Goal: Answer question/provide support: Share knowledge or assist other users

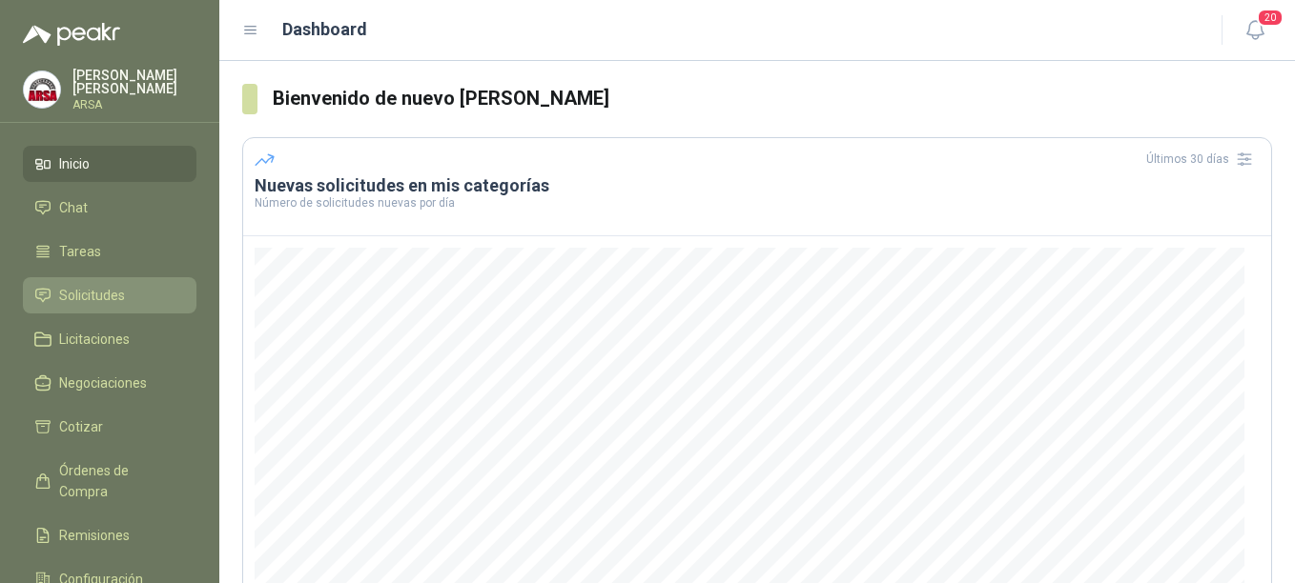
click at [113, 298] on span "Solicitudes" at bounding box center [92, 295] width 66 height 21
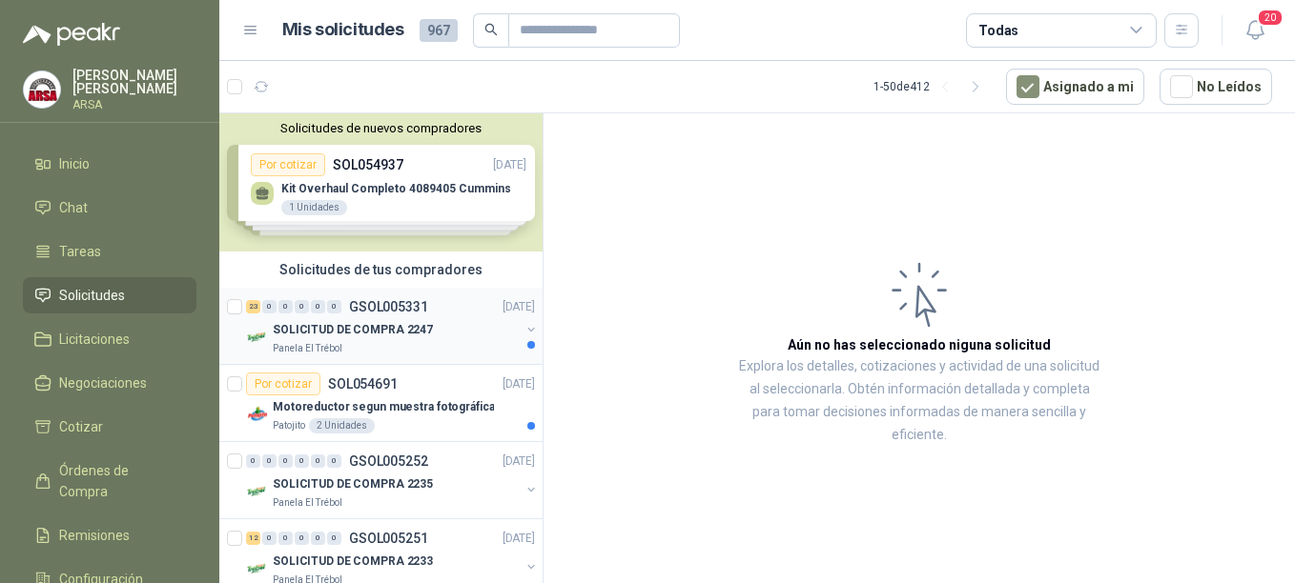
click at [354, 339] on div "SOLICITUD DE COMPRA 2247" at bounding box center [396, 329] width 247 height 23
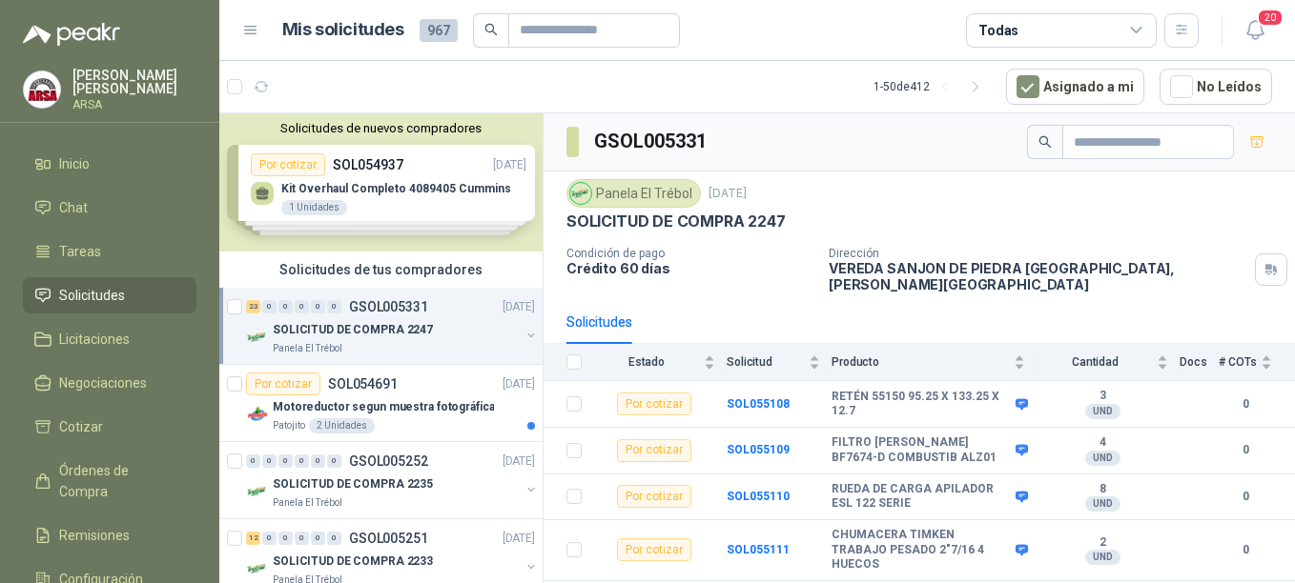
scroll to position [38, 0]
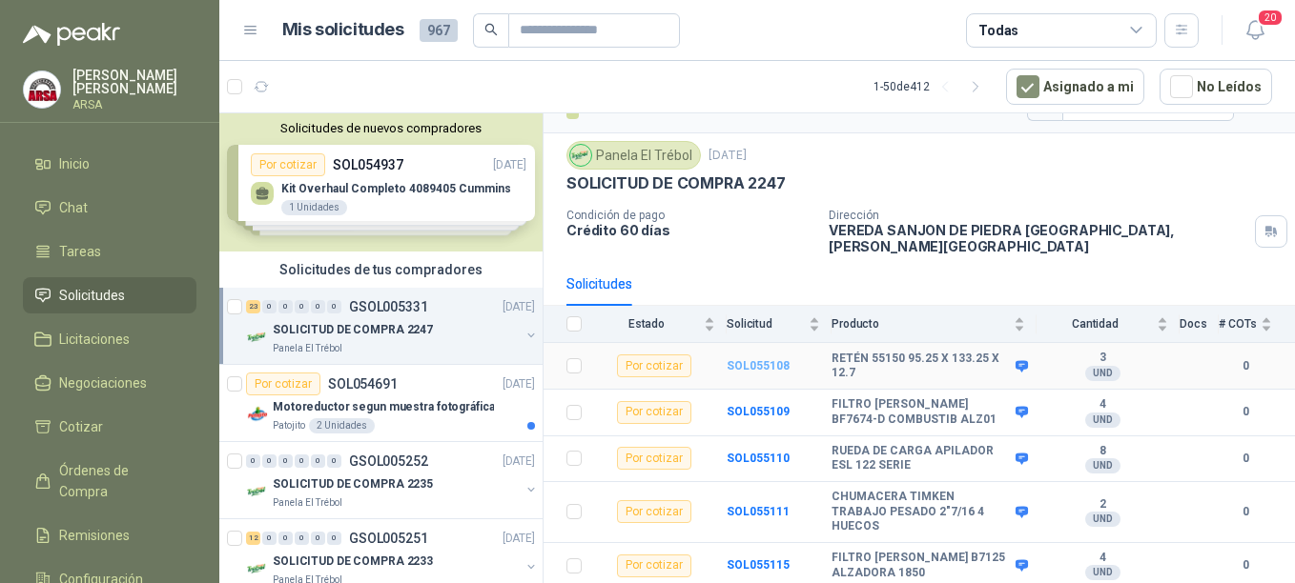
click at [748, 359] on b "SOL055108" at bounding box center [757, 365] width 63 height 13
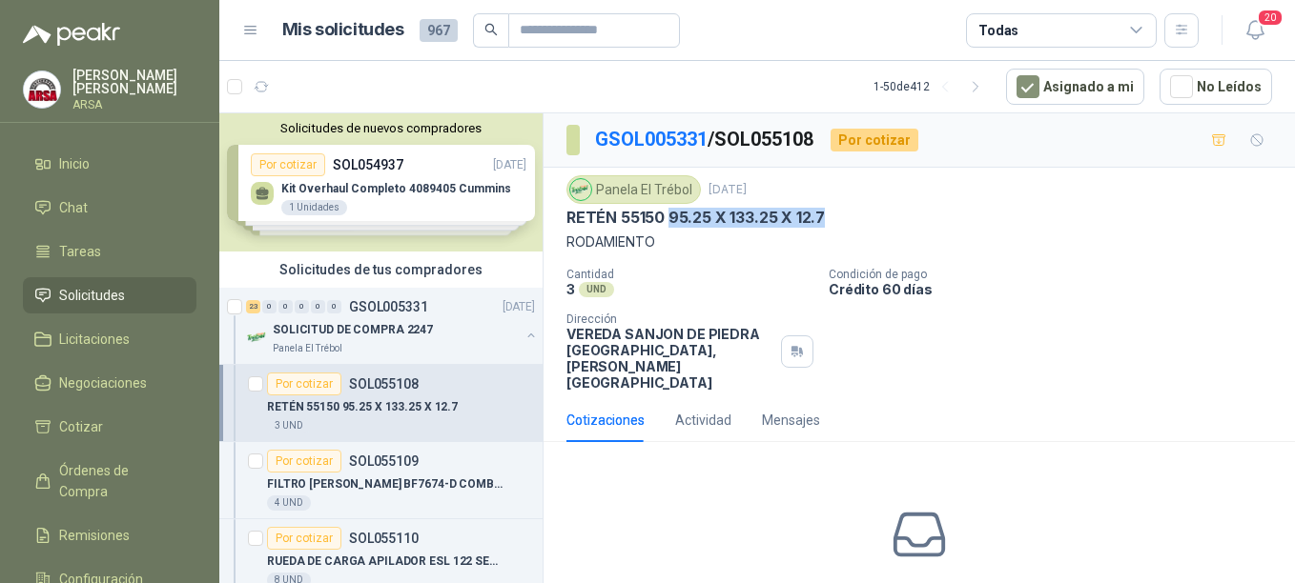
drag, startPoint x: 670, startPoint y: 215, endPoint x: 829, endPoint y: 220, distance: 158.3
click at [829, 220] on div "RETÉN 55150 95.25 X 133.25 X 12.7" at bounding box center [919, 218] width 706 height 20
copy p "95.25 X 133.25 X 12.7"
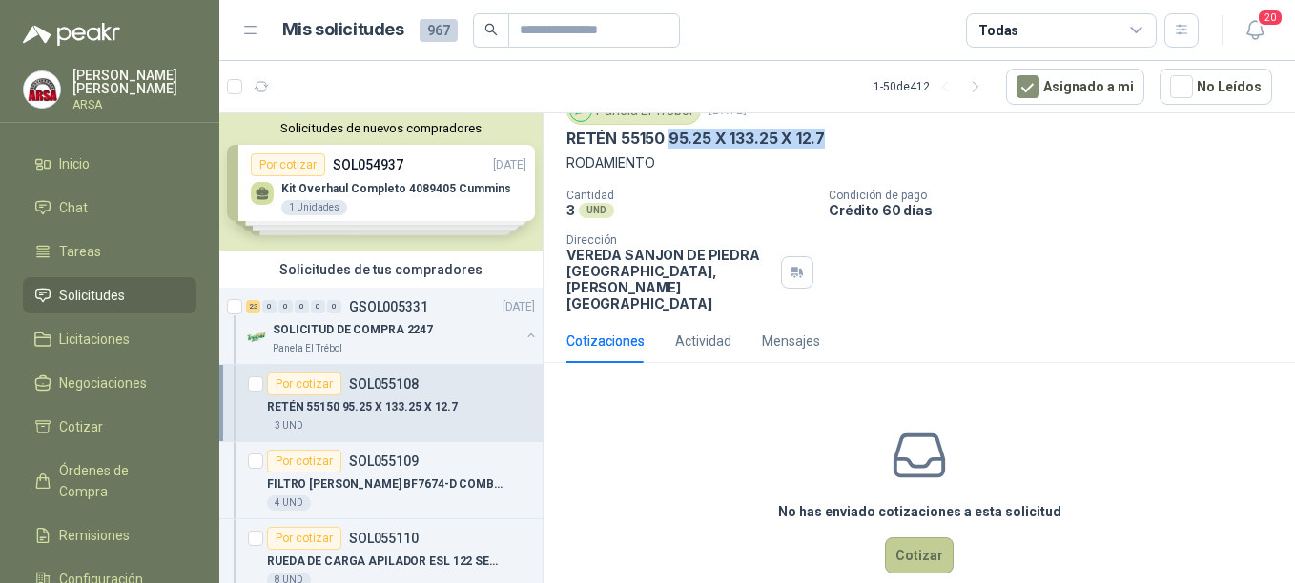
click at [918, 538] on button "Cotizar" at bounding box center [919, 556] width 69 height 36
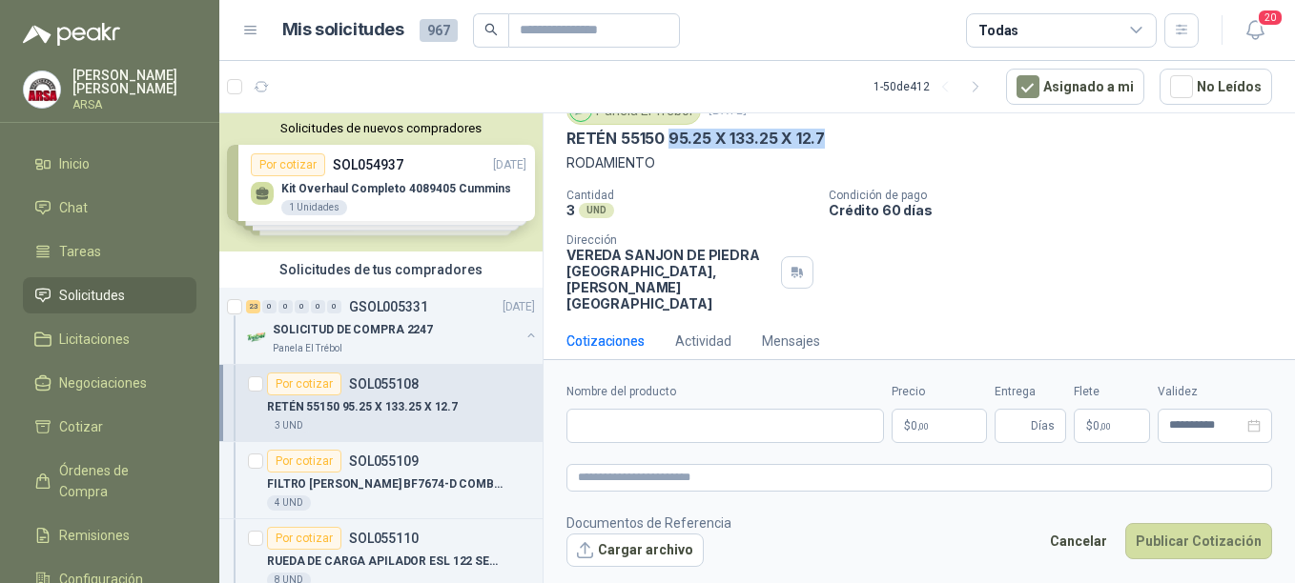
scroll to position [66, 0]
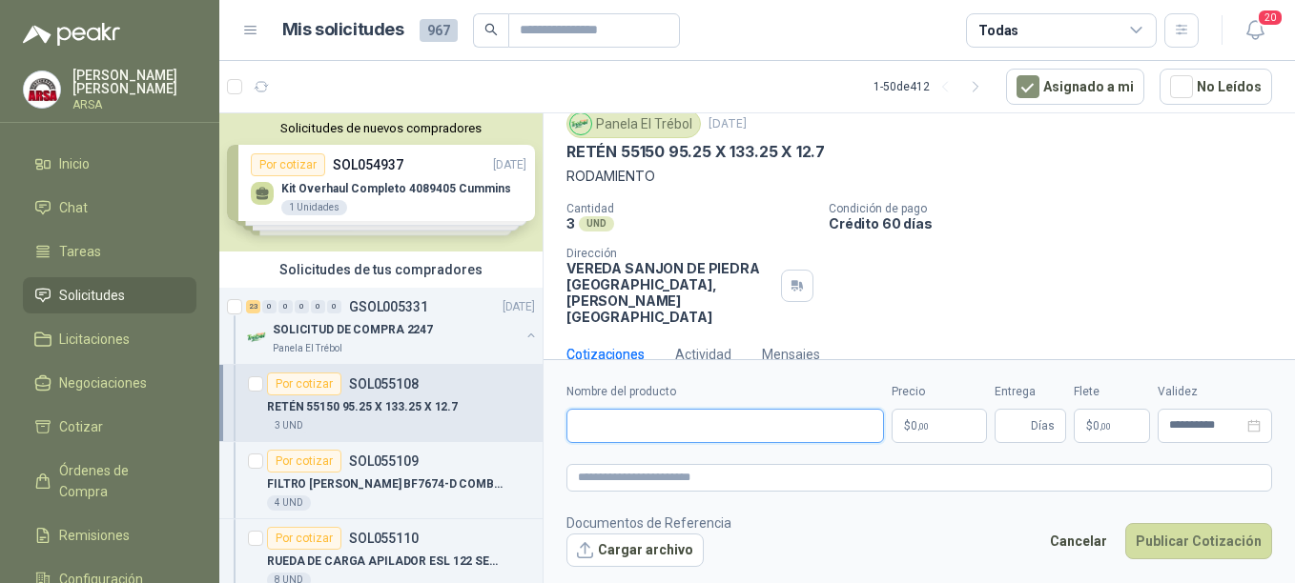
click at [631, 425] on input "Nombre del producto" at bounding box center [724, 426] width 317 height 34
paste input "**********"
type input "**********"
click at [931, 423] on p "$ 0 ,00" at bounding box center [938, 426] width 95 height 34
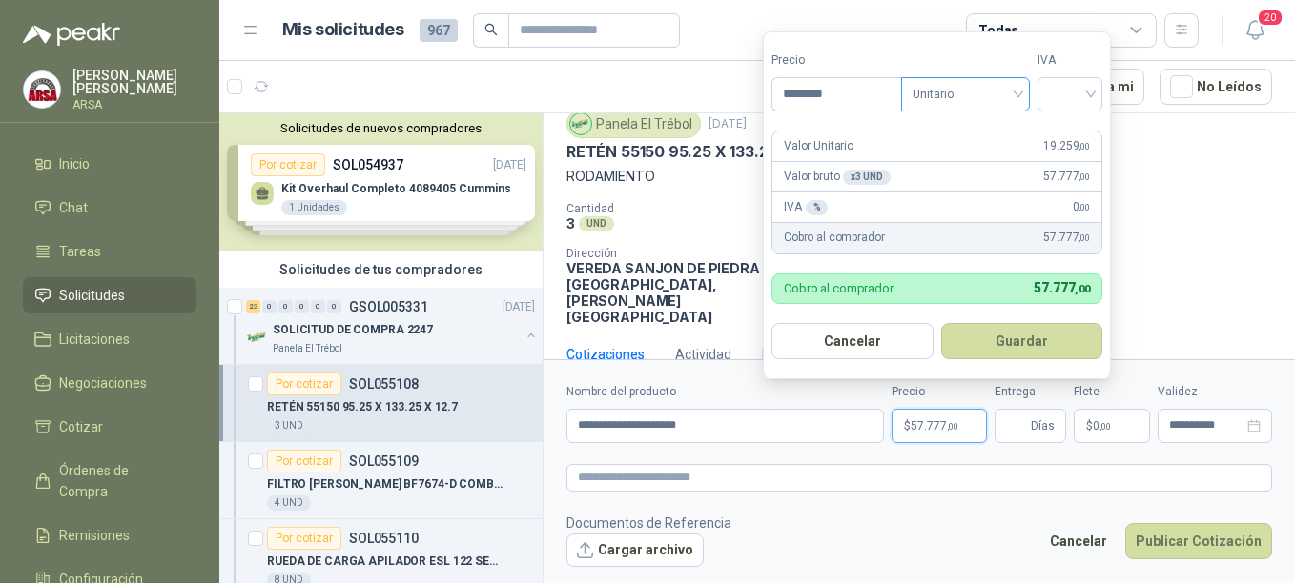
click at [1015, 88] on span "Unitario" at bounding box center [965, 94] width 106 height 29
type input "********"
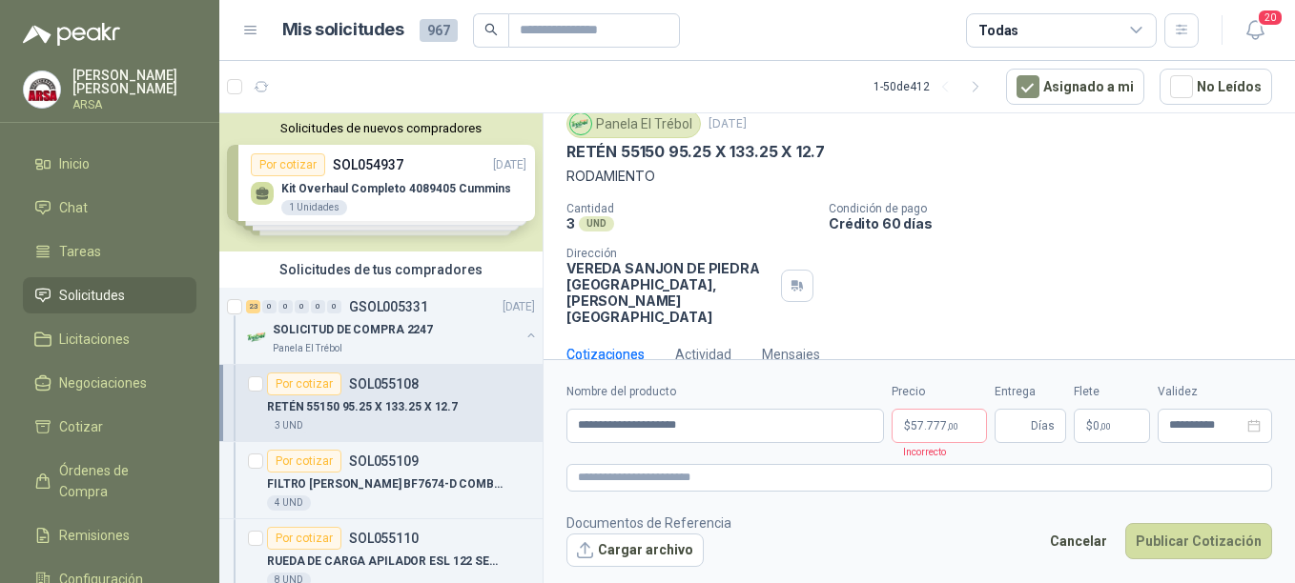
drag, startPoint x: 1171, startPoint y: 198, endPoint x: 1121, endPoint y: 128, distance: 86.2
click at [1172, 195] on div "Panela El Trébol [DATE] RETÉN 55150 95.25 X 133.25 X 12.7 RODAMIENTO Cantidad 3…" at bounding box center [919, 217] width 706 height 215
click at [1062, 427] on span "Días" at bounding box center [1030, 426] width 72 height 34
click at [1106, 428] on span ",00" at bounding box center [1104, 426] width 11 height 10
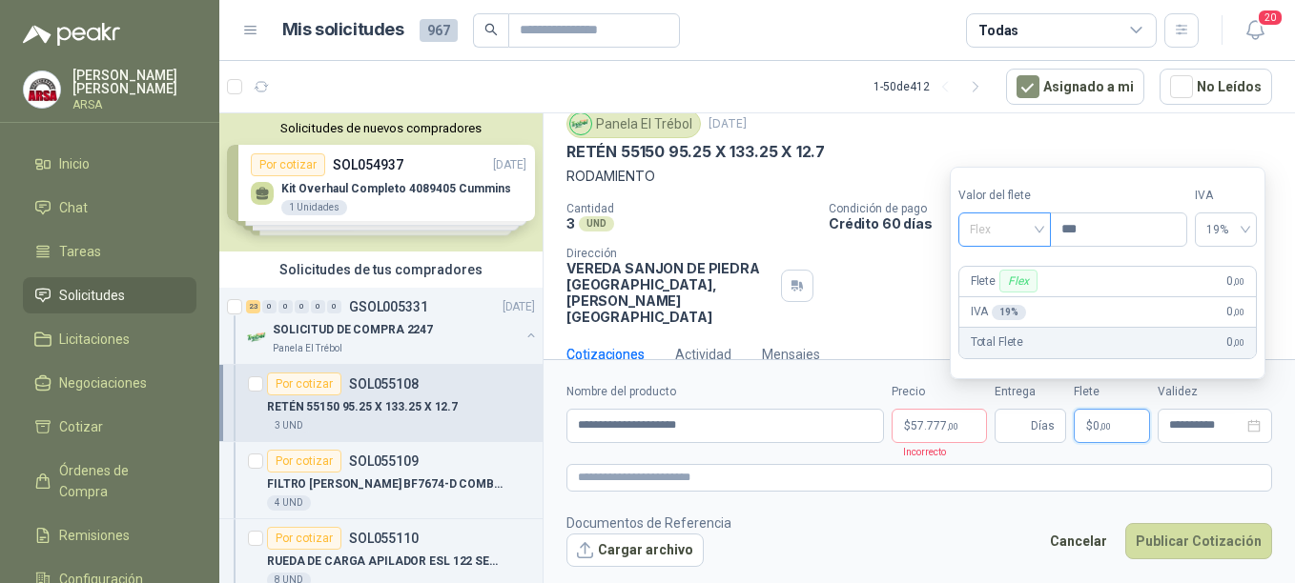
click at [1047, 229] on div "Flex" at bounding box center [1004, 230] width 92 height 34
click at [1000, 294] on div "Incluido" at bounding box center [1006, 300] width 66 height 21
click at [1044, 426] on span "Días" at bounding box center [1043, 426] width 24 height 32
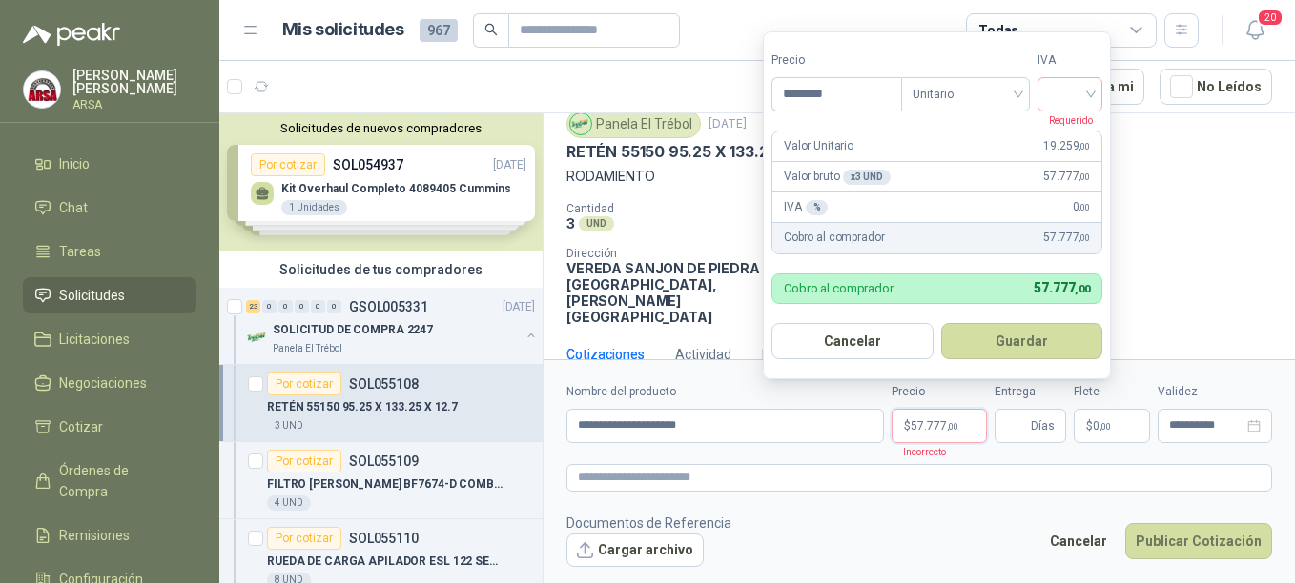
click at [971, 427] on p "$ 57.777 ,00" at bounding box center [938, 426] width 95 height 34
click at [1082, 87] on input "search" at bounding box center [1070, 92] width 42 height 29
click at [1076, 138] on div "19%" at bounding box center [1073, 133] width 35 height 21
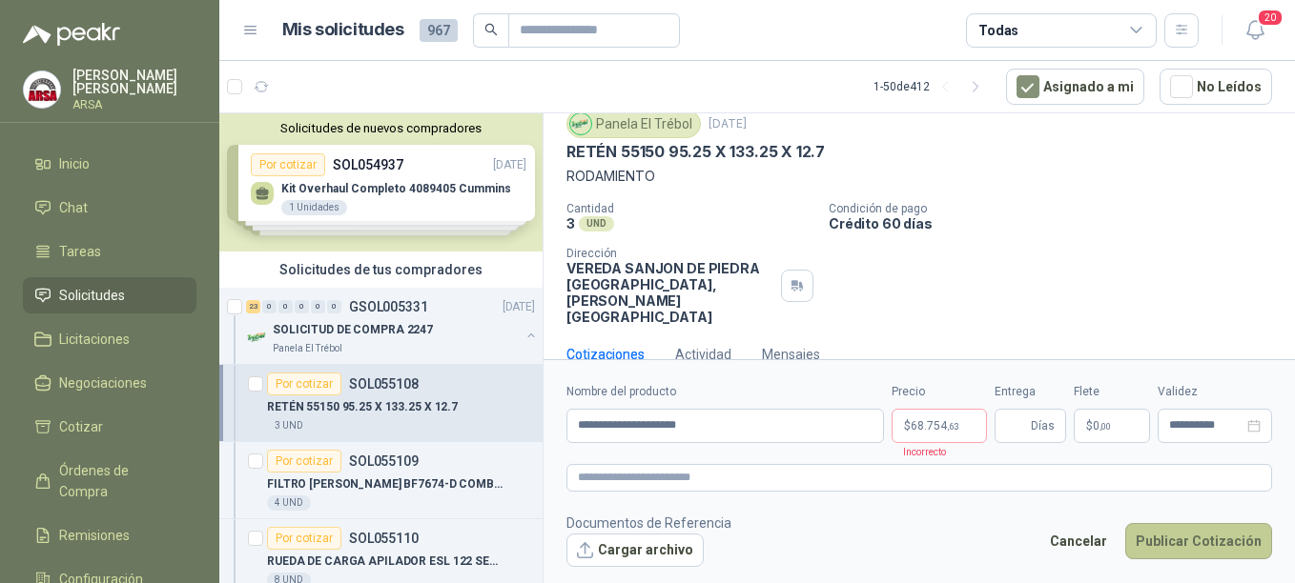
click at [1191, 542] on button "Publicar Cotización" at bounding box center [1198, 541] width 147 height 36
type input "*"
click at [1165, 548] on button "Publicar Cotización" at bounding box center [1198, 541] width 147 height 36
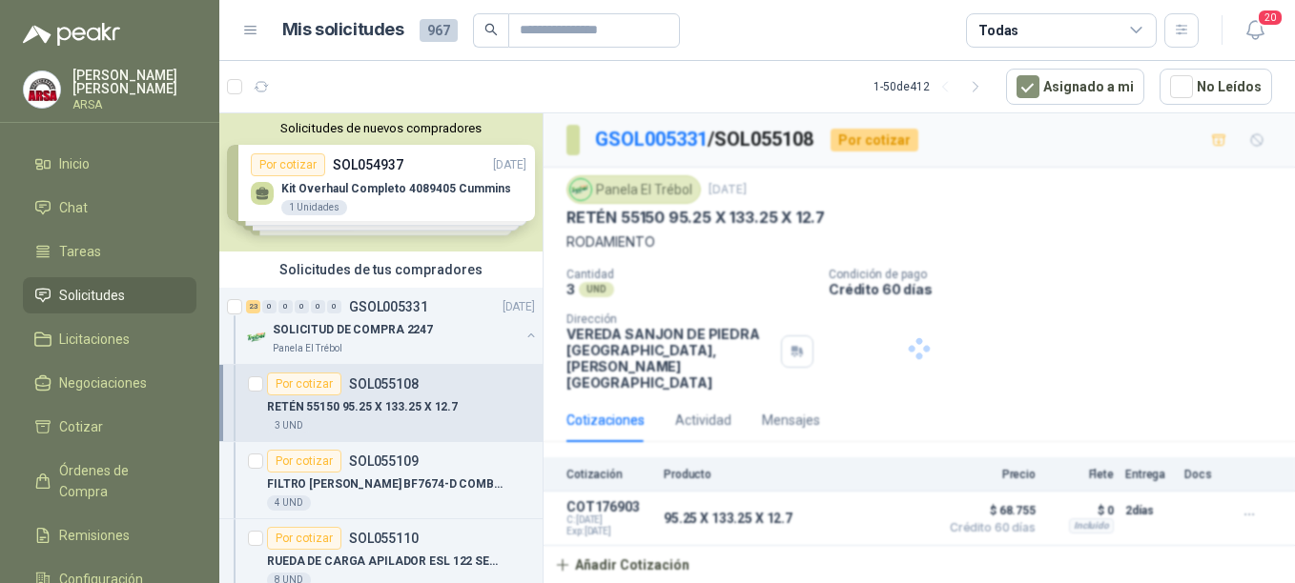
scroll to position [0, 0]
click at [391, 321] on p "SOLICITUD DE COMPRA 2247" at bounding box center [353, 330] width 160 height 18
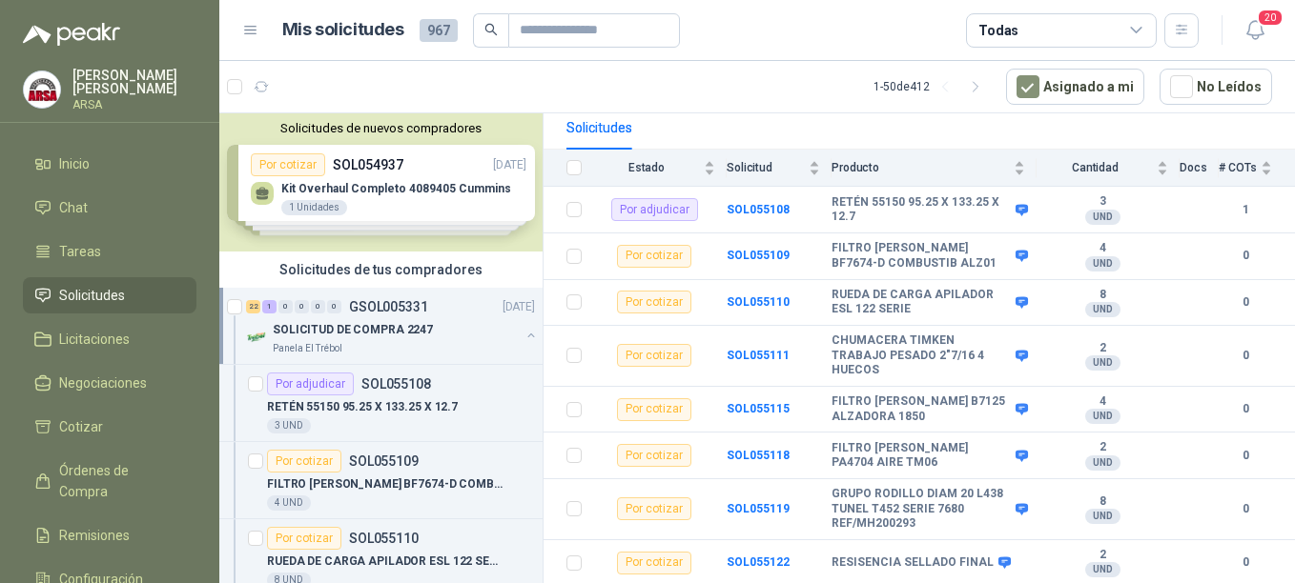
scroll to position [196, 0]
